Goal: Transaction & Acquisition: Book appointment/travel/reservation

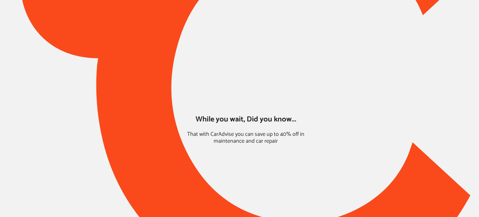
type input "*****"
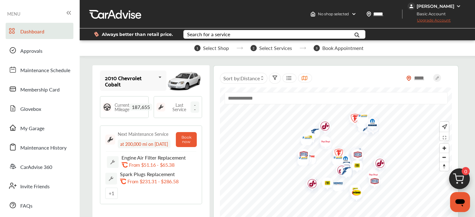
click at [460, 181] on img at bounding box center [459, 180] width 30 height 30
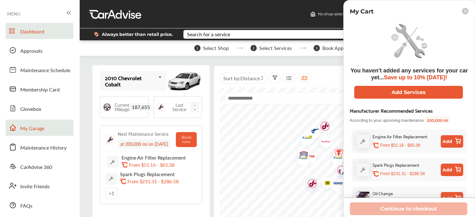
click at [26, 130] on span "My Garage" at bounding box center [32, 129] width 24 height 8
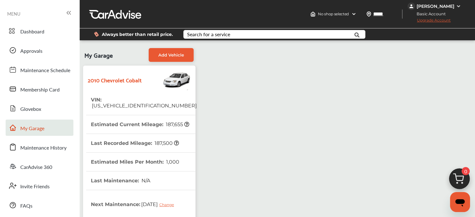
click at [26, 39] on div "Dashboard Approvals Maintenance Schedule Membership Card Glovebox My Garage Mai…" at bounding box center [39, 118] width 73 height 190
click at [455, 177] on img at bounding box center [459, 180] width 30 height 30
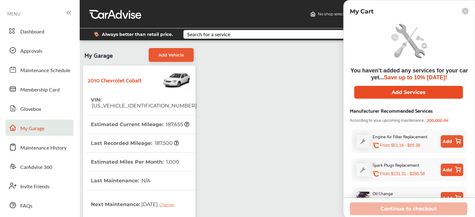
click at [368, 90] on button "Add Services" at bounding box center [408, 92] width 109 height 13
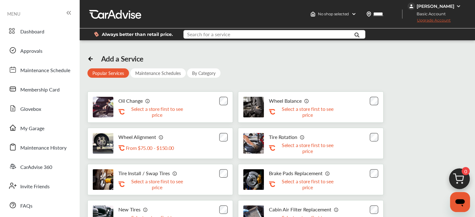
click at [198, 38] on input "text" at bounding box center [268, 35] width 169 height 10
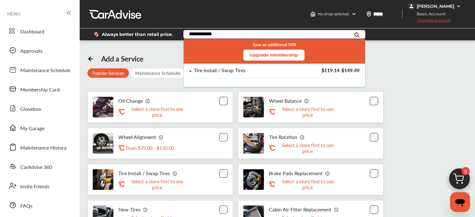
type input "**********"
click at [218, 68] on div "Tire Install / Swap Tires" at bounding box center [219, 70] width 51 height 5
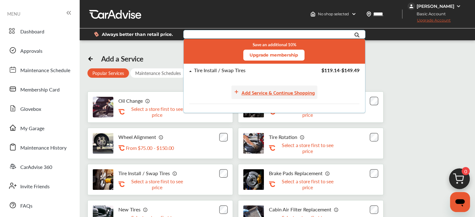
click at [254, 95] on div "Add Service & Continue Shopping" at bounding box center [277, 92] width 73 height 8
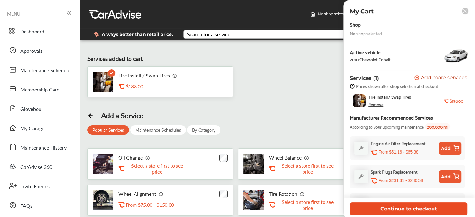
click at [371, 202] on button "Continue to checkout" at bounding box center [408, 208] width 117 height 13
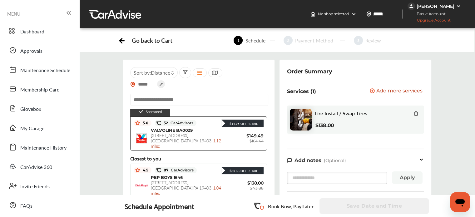
scroll to position [11, 0]
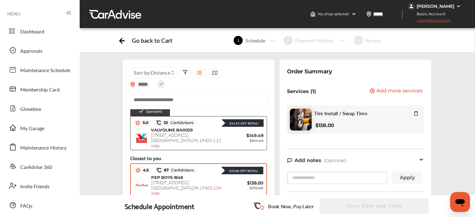
click at [184, 179] on span "[STREET_ADDRESS] - 1.04 miles" at bounding box center [186, 187] width 70 height 17
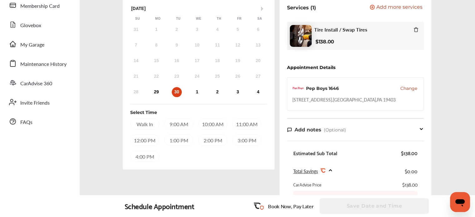
scroll to position [82, 0]
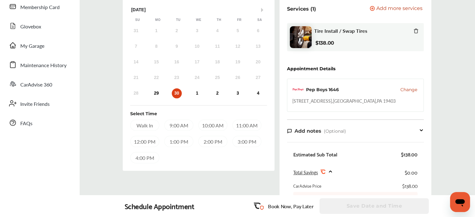
click at [166, 90] on div "28 29 30 1 2 3 4" at bounding box center [197, 93] width 142 height 12
click at [158, 91] on div "29" at bounding box center [156, 93] width 10 height 10
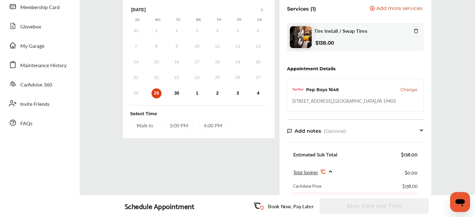
click at [179, 126] on div "3:00 PM" at bounding box center [178, 125] width 29 height 11
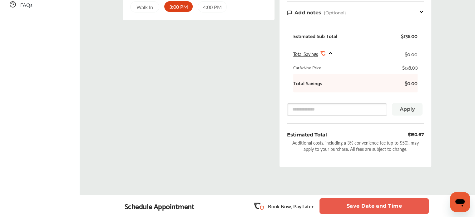
scroll to position [228, 0]
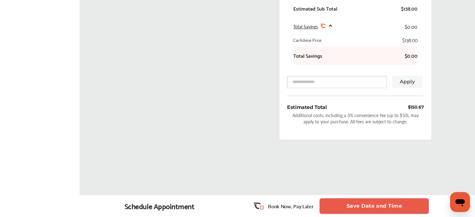
click at [356, 208] on button "Save Date and Time" at bounding box center [373, 206] width 109 height 16
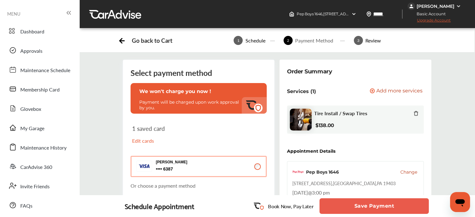
click at [331, 211] on button "Save Payment" at bounding box center [373, 206] width 109 height 16
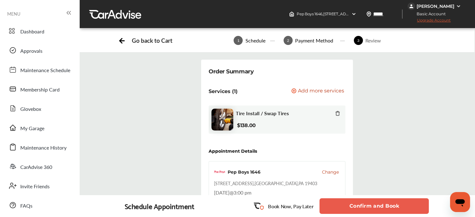
click at [332, 211] on button "Confirm and Book" at bounding box center [373, 206] width 109 height 16
